Goal: Check status: Check status

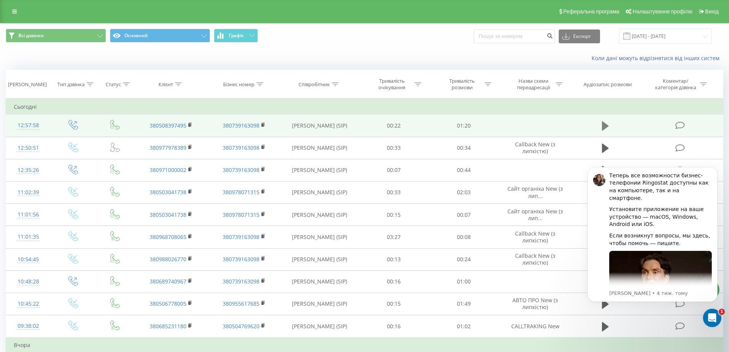
click at [603, 127] on icon at bounding box center [605, 125] width 7 height 9
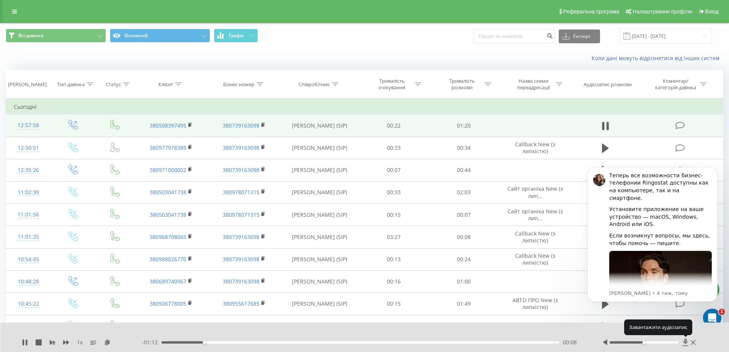
click at [684, 344] on icon at bounding box center [685, 342] width 7 height 8
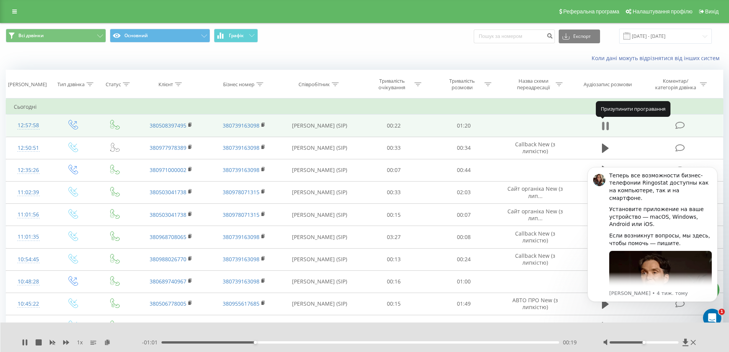
click at [602, 127] on icon at bounding box center [605, 126] width 7 height 11
click at [603, 126] on icon at bounding box center [605, 125] width 7 height 9
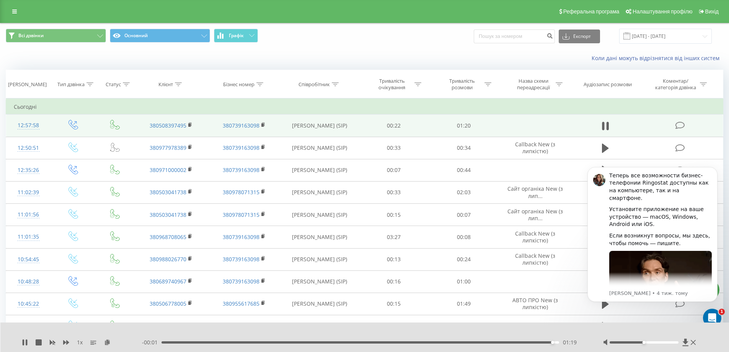
click at [608, 117] on td at bounding box center [605, 125] width 67 height 22
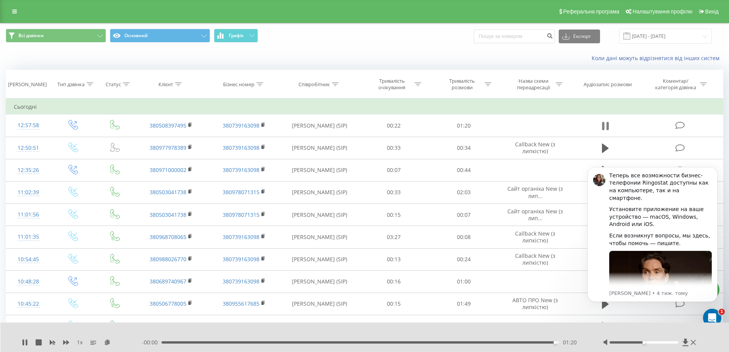
click at [602, 130] on icon at bounding box center [603, 126] width 2 height 8
